Goal: Find specific page/section: Find specific page/section

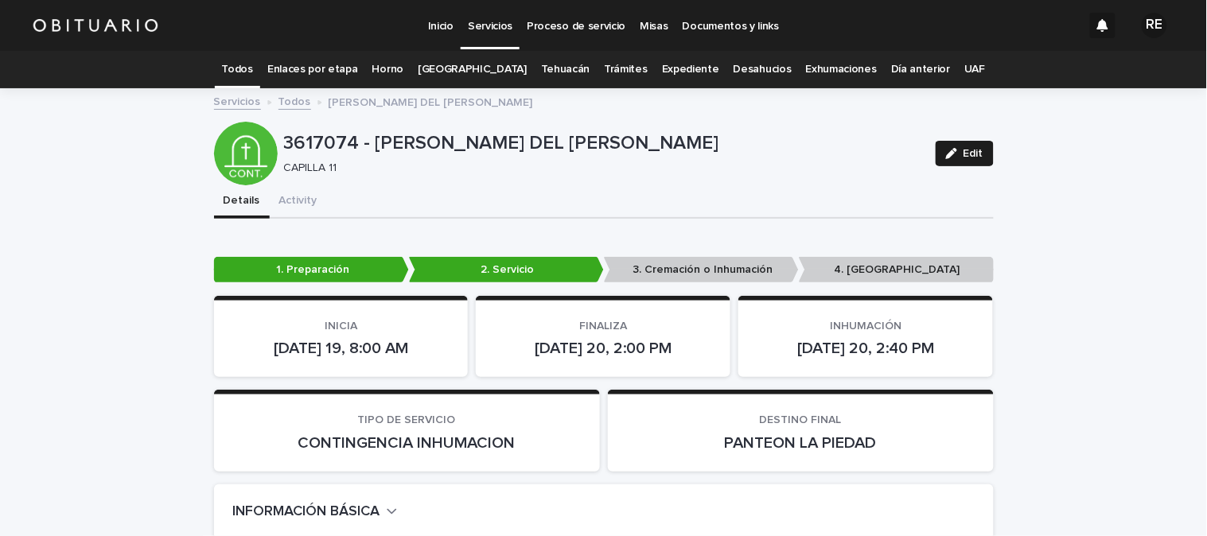
click at [253, 68] on link "Todos" at bounding box center [237, 69] width 31 height 37
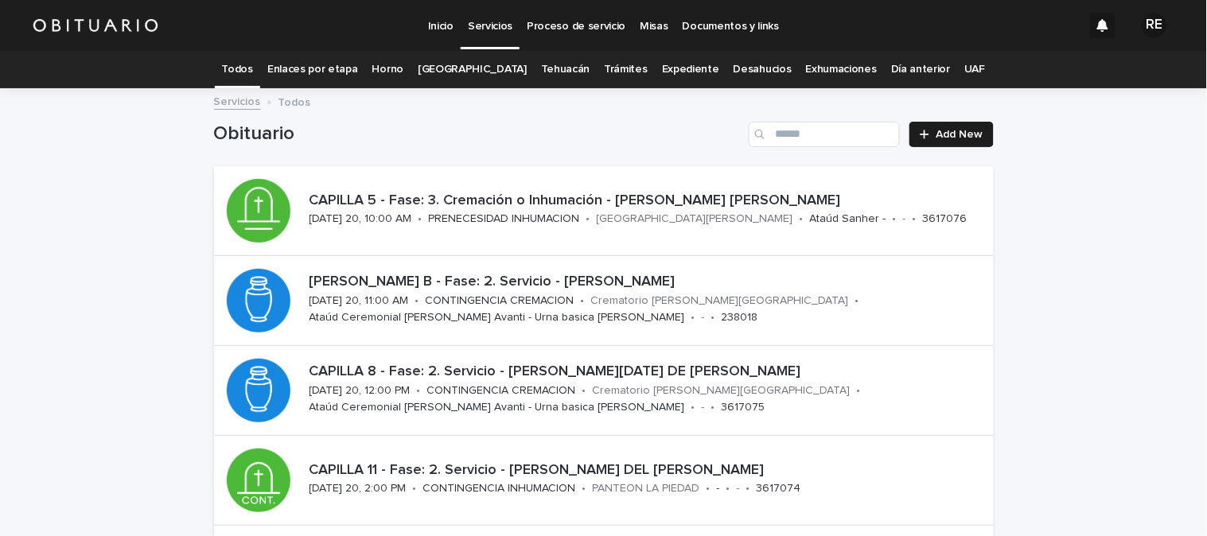
click at [671, 70] on link "Expediente" at bounding box center [690, 69] width 57 height 37
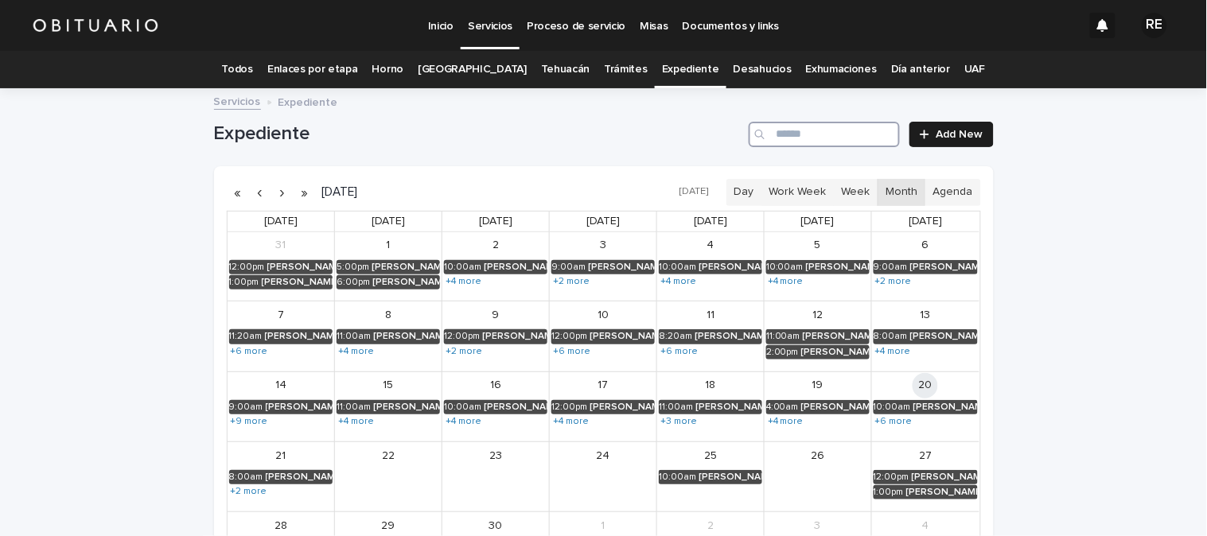
click at [812, 131] on input "Search" at bounding box center [824, 134] width 151 height 25
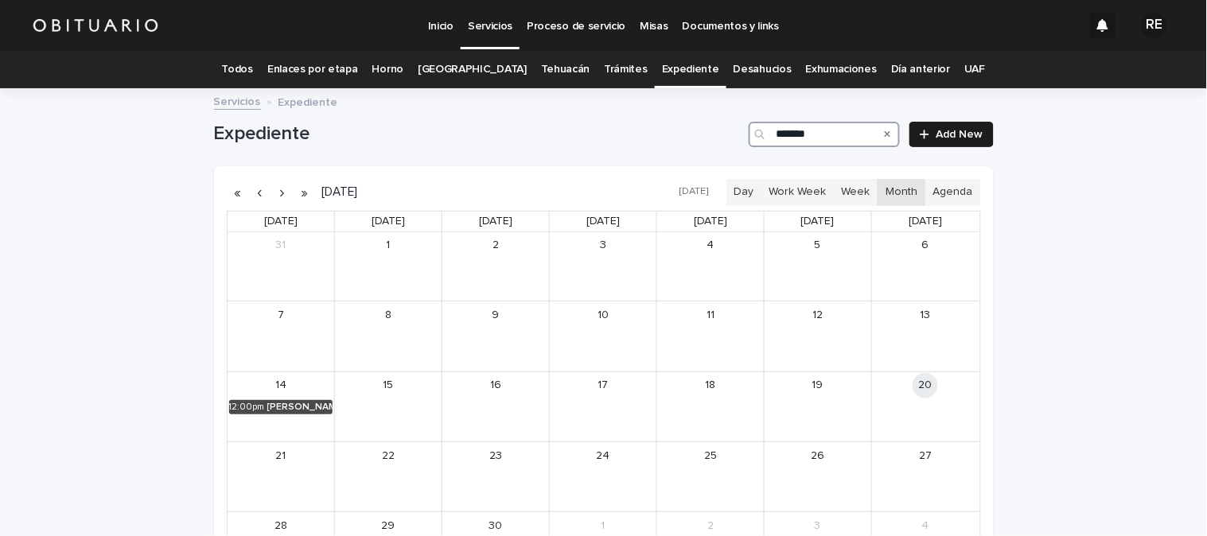
scroll to position [184, 0]
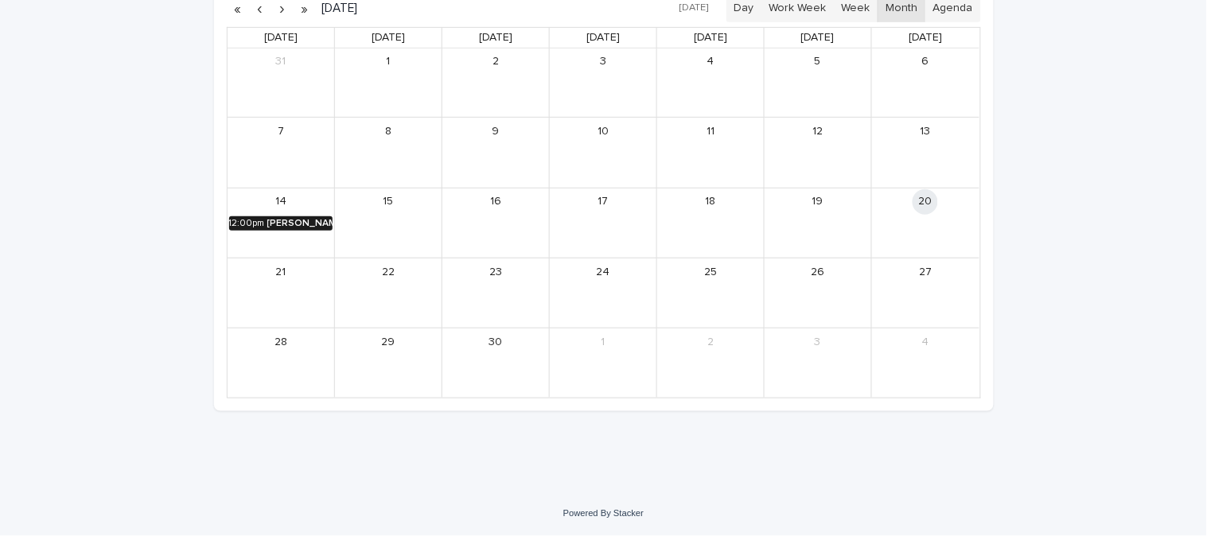
click at [302, 221] on div "[PERSON_NAME] [PERSON_NAME]" at bounding box center [300, 223] width 66 height 11
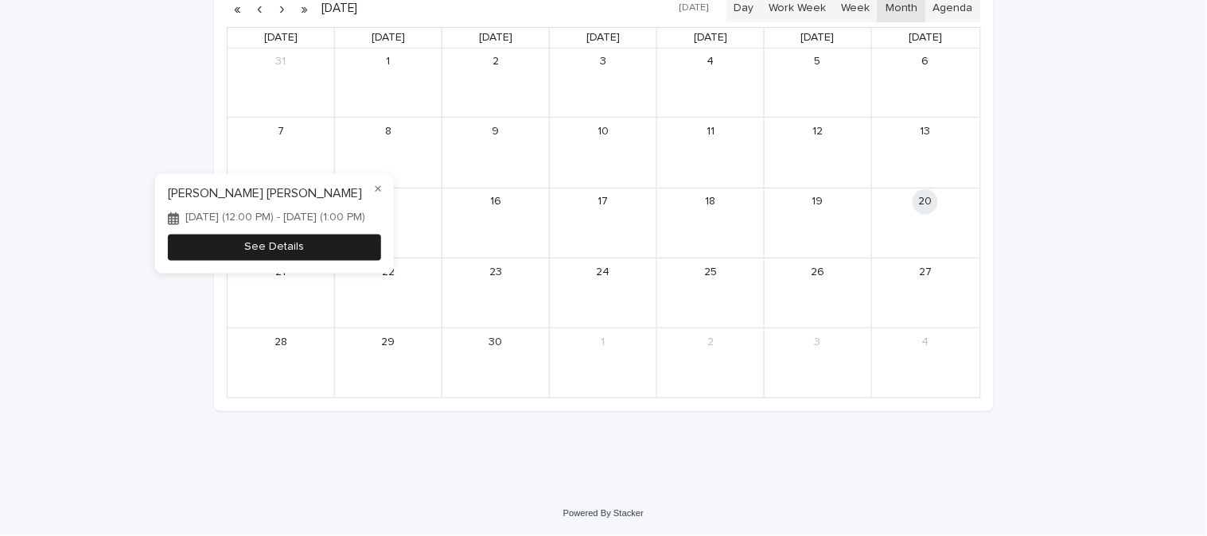
type input "*******"
click at [361, 255] on button "See Details" at bounding box center [274, 248] width 213 height 26
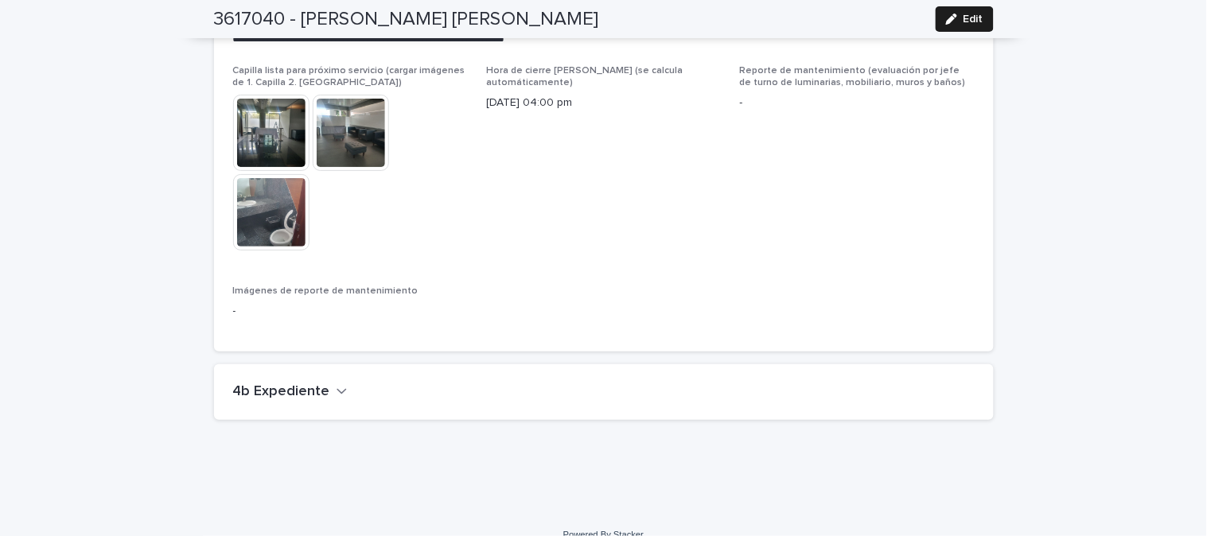
scroll to position [3687, 0]
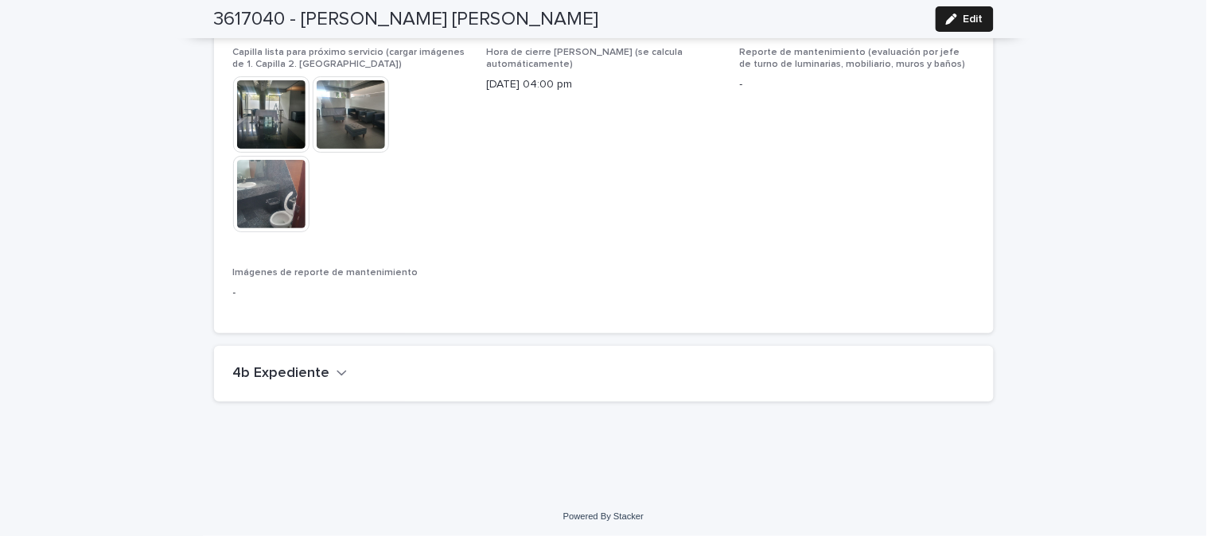
click at [286, 368] on h2 "4b Expediente" at bounding box center [281, 374] width 97 height 18
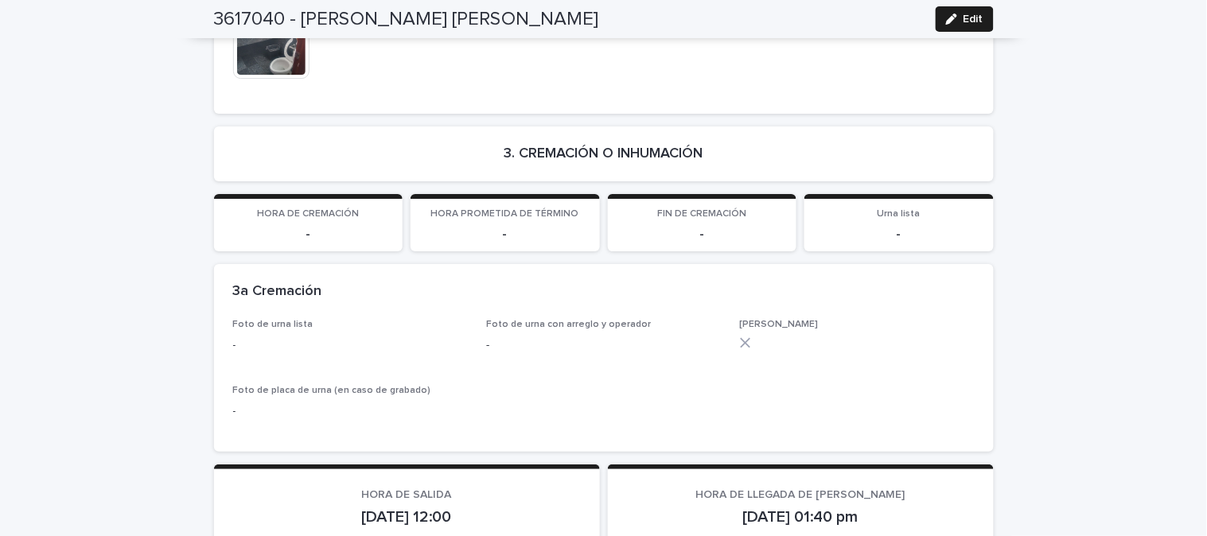
scroll to position [2626, 0]
